Goal: Information Seeking & Learning: Find specific fact

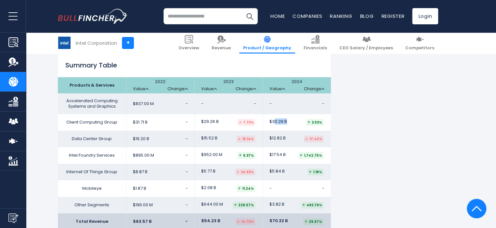
scroll to position [1072, 0]
drag, startPoint x: 274, startPoint y: 123, endPoint x: 241, endPoint y: 123, distance: 32.5
click at [241, 123] on tr "Client Computing Group $31.71 B - $29.26 B $30.29 B" at bounding box center [194, 122] width 273 height 17
click at [190, 123] on td "$31.71 B -" at bounding box center [160, 122] width 68 height 17
drag, startPoint x: 177, startPoint y: 122, endPoint x: 162, endPoint y: 124, distance: 15.5
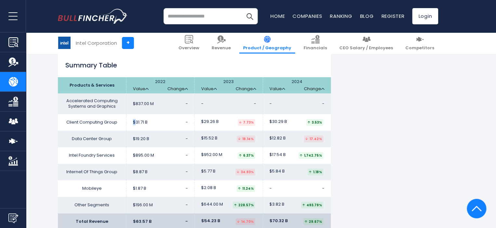
click at [162, 124] on td "$31.71 B -" at bounding box center [160, 122] width 68 height 17
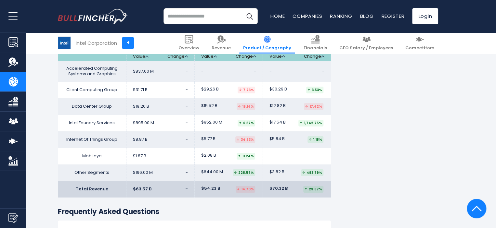
click at [238, 216] on h3 "Frequently Asked Questions" at bounding box center [194, 212] width 273 height 9
drag, startPoint x: 349, startPoint y: 188, endPoint x: 369, endPoint y: 188, distance: 19.5
click at [331, 188] on td "$70.32 B 29.67%" at bounding box center [296, 189] width 68 height 17
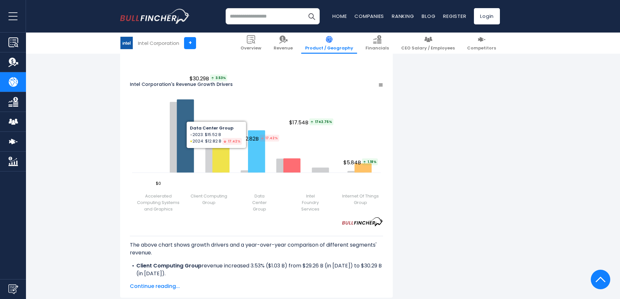
scroll to position [836, 0]
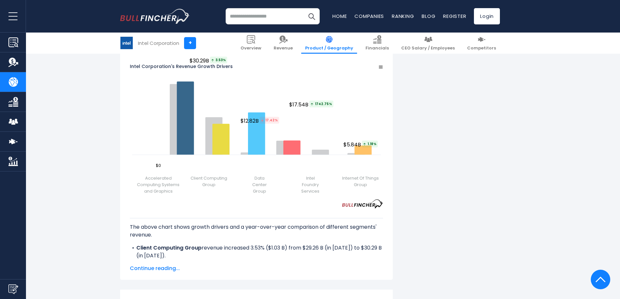
drag, startPoint x: 246, startPoint y: 253, endPoint x: 289, endPoint y: 254, distance: 43.2
click at [289, 228] on li "Intel Foundry Services revenue increased 1% ($16.59 B) from $952.00 M (in [DATE…" at bounding box center [256, 283] width 253 height 16
drag, startPoint x: 321, startPoint y: 254, endPoint x: 353, endPoint y: 254, distance: 32.5
click at [353, 228] on li "Intel Foundry Services revenue increased 1% ($16.59 B) from $952.00 M (in [DATE…" at bounding box center [256, 283] width 253 height 16
click at [351, 228] on li "Intel Foundry Services revenue increased 1% ($16.59 B) from $952.00 M (in [DATE…" at bounding box center [256, 283] width 253 height 16
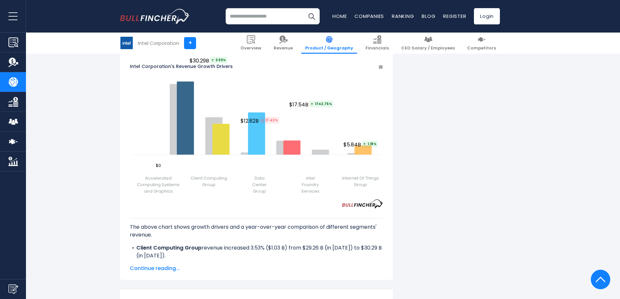
click at [353, 228] on li "Intel Foundry Services revenue increased 1% ($16.59 B) from $952.00 M (in [DATE…" at bounding box center [256, 283] width 253 height 16
click at [342, 228] on li "Intel Foundry Services revenue increased 1% ($16.59 B) from $952.00 M (in [DATE…" at bounding box center [256, 283] width 253 height 16
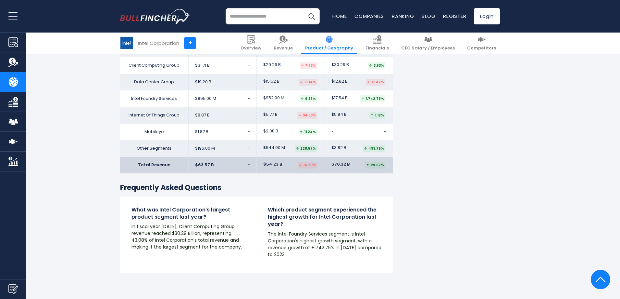
scroll to position [1063, 0]
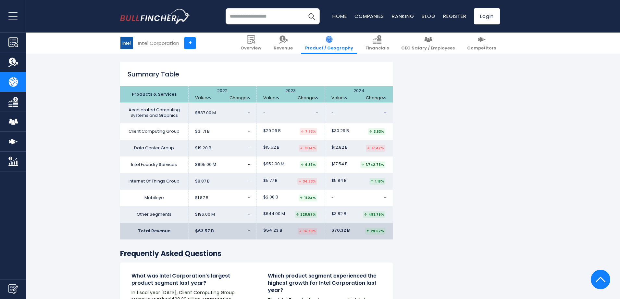
drag, startPoint x: 224, startPoint y: 161, endPoint x: 263, endPoint y: 163, distance: 38.4
click at [257, 163] on td "$895.00 M -" at bounding box center [222, 164] width 68 height 17
drag, startPoint x: 227, startPoint y: 162, endPoint x: 257, endPoint y: 165, distance: 30.6
click at [256, 164] on td "$895.00 M -" at bounding box center [222, 164] width 68 height 17
drag, startPoint x: 318, startPoint y: 166, endPoint x: 349, endPoint y: 164, distance: 31.3
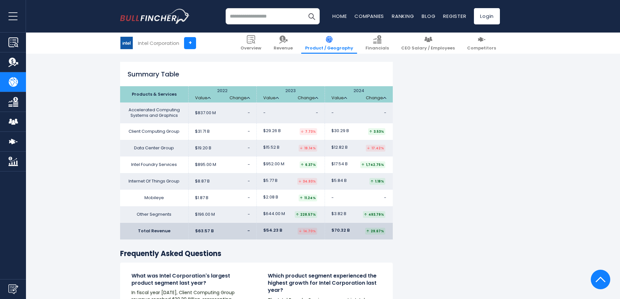
click at [325, 164] on td "$952.00 M 6.37%" at bounding box center [291, 164] width 68 height 17
drag, startPoint x: 415, startPoint y: 164, endPoint x: 428, endPoint y: 163, distance: 13.0
click at [348, 163] on span "$17.54 B" at bounding box center [340, 164] width 16 height 6
drag, startPoint x: 428, startPoint y: 181, endPoint x: 397, endPoint y: 181, distance: 30.5
click at [393, 181] on tr "Internet Of Things Group $8.87 B - $5.77 B $5.84 B" at bounding box center [256, 181] width 273 height 17
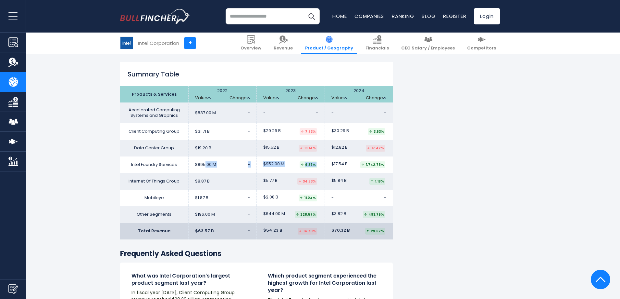
drag, startPoint x: 232, startPoint y: 167, endPoint x: 455, endPoint y: 163, distance: 223.2
click at [393, 163] on tr "Intel Foundry Services $895.00 M - $952.00 M $17.54 B" at bounding box center [256, 164] width 273 height 17
click at [393, 167] on td "$17.54 B 1,742.75%" at bounding box center [359, 164] width 68 height 17
